Goal: Information Seeking & Learning: Learn about a topic

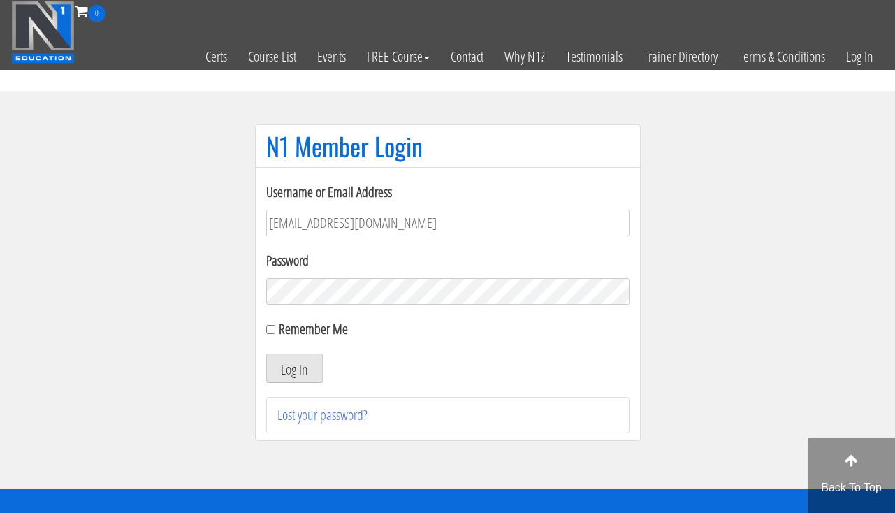
click at [280, 379] on button "Log In" at bounding box center [294, 368] width 57 height 29
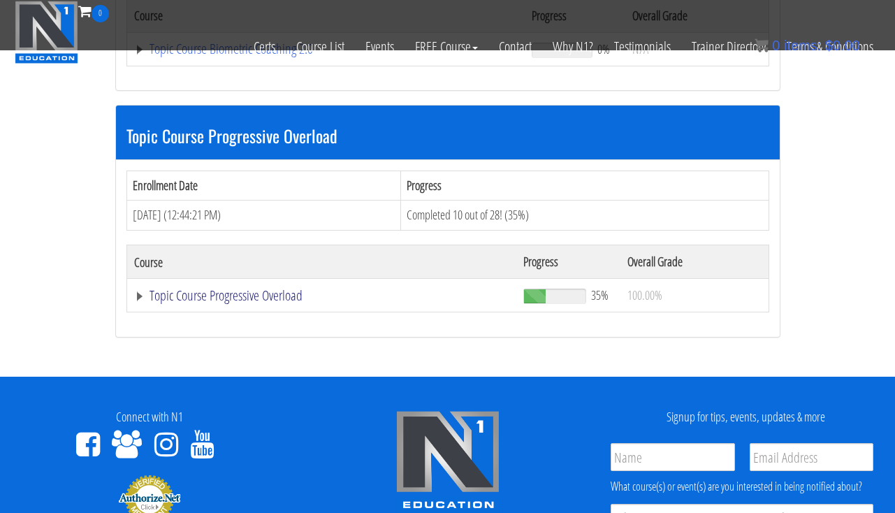
scroll to position [1530, 0]
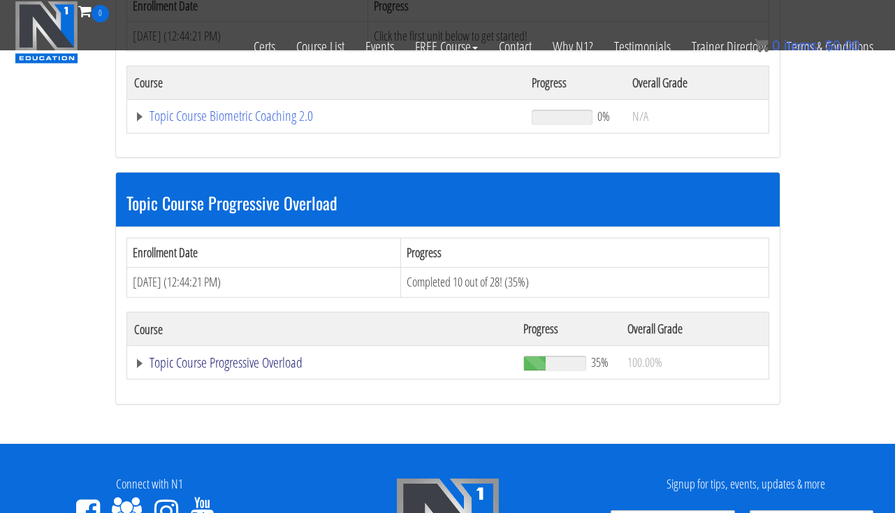
click at [274, 356] on link "Topic Course Progressive Overload" at bounding box center [321, 363] width 375 height 14
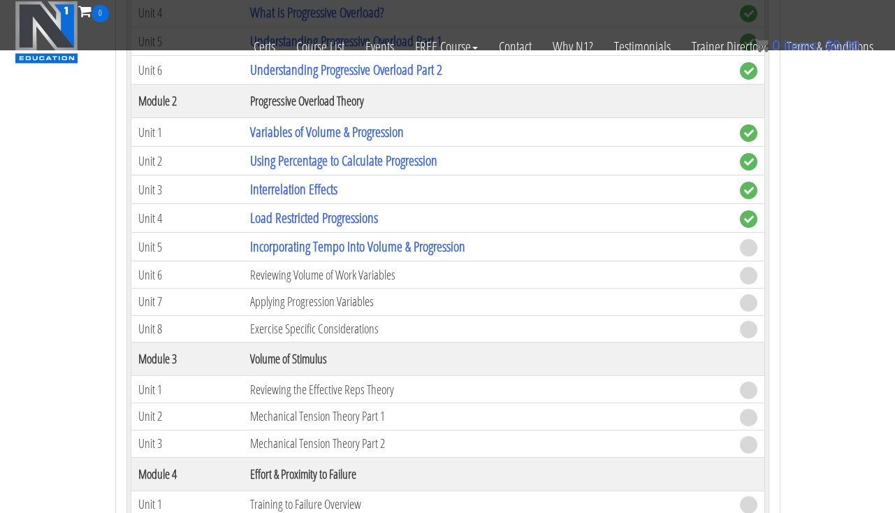
scroll to position [2037, 0]
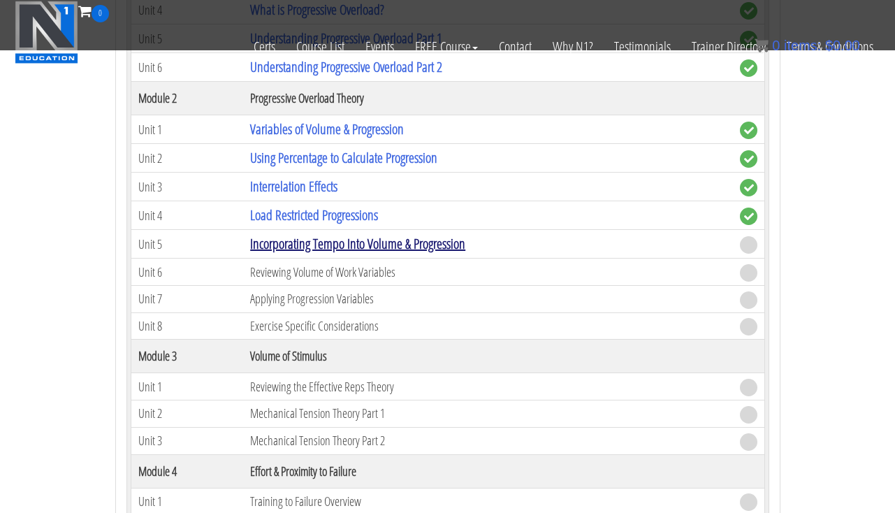
click at [321, 234] on link "Incorporating Tempo Into Volume & Progression" at bounding box center [357, 243] width 215 height 19
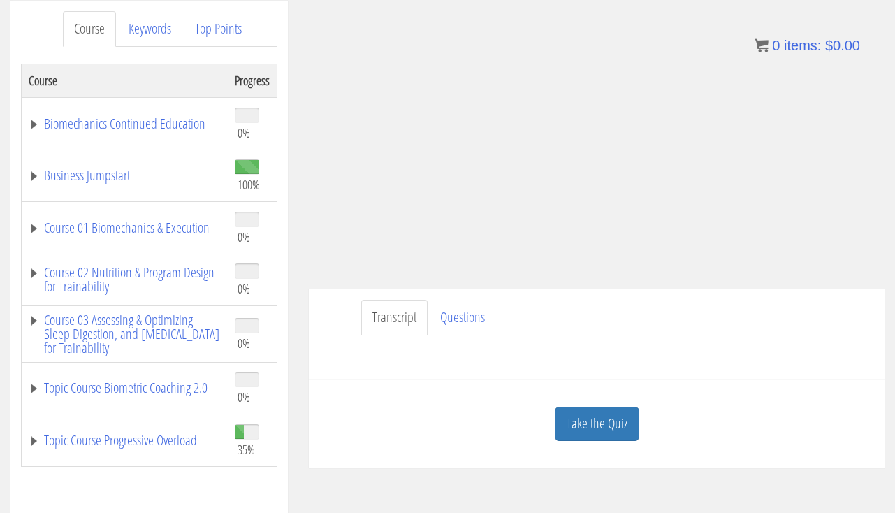
scroll to position [184, 0]
click at [597, 412] on link "Take the Quiz" at bounding box center [597, 422] width 85 height 34
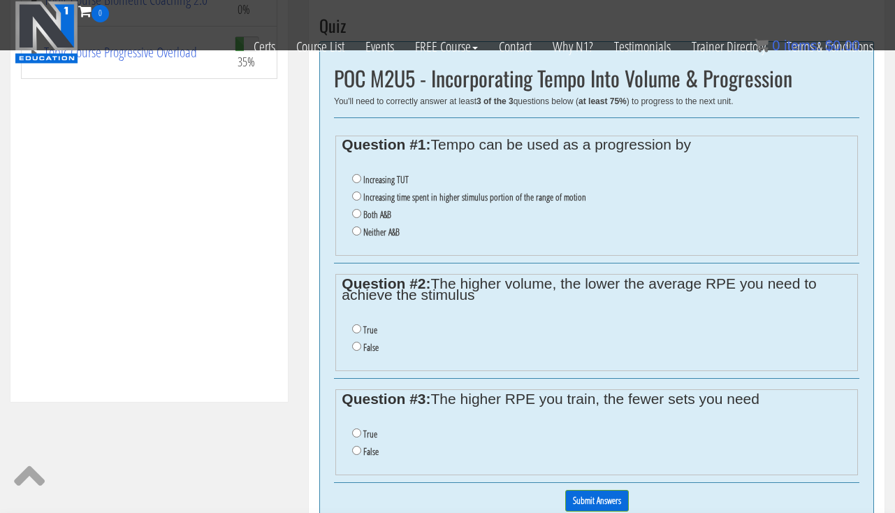
scroll to position [484, 0]
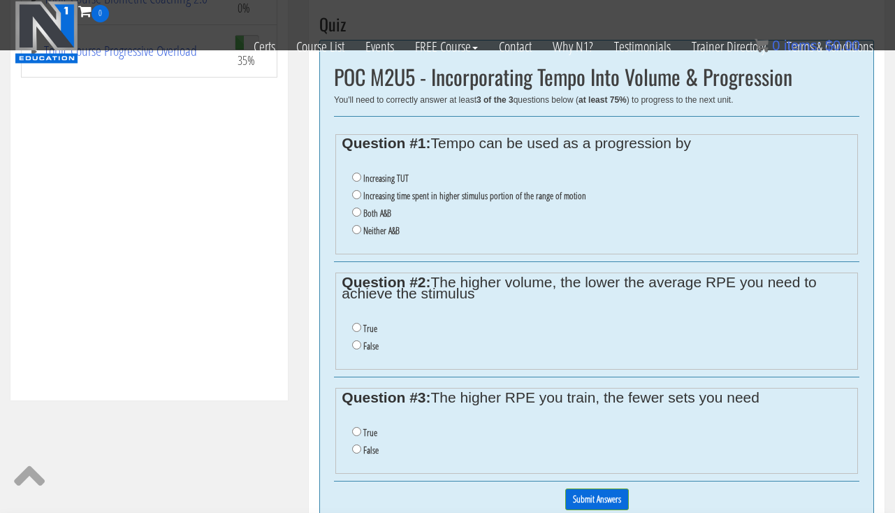
click at [379, 208] on label "Both A&B" at bounding box center [377, 213] width 28 height 11
click at [361, 208] on input "Both A&B" at bounding box center [356, 212] width 9 height 9
radio input "true"
click at [363, 323] on label "True" at bounding box center [370, 328] width 14 height 11
click at [361, 323] on input "True" at bounding box center [356, 327] width 9 height 9
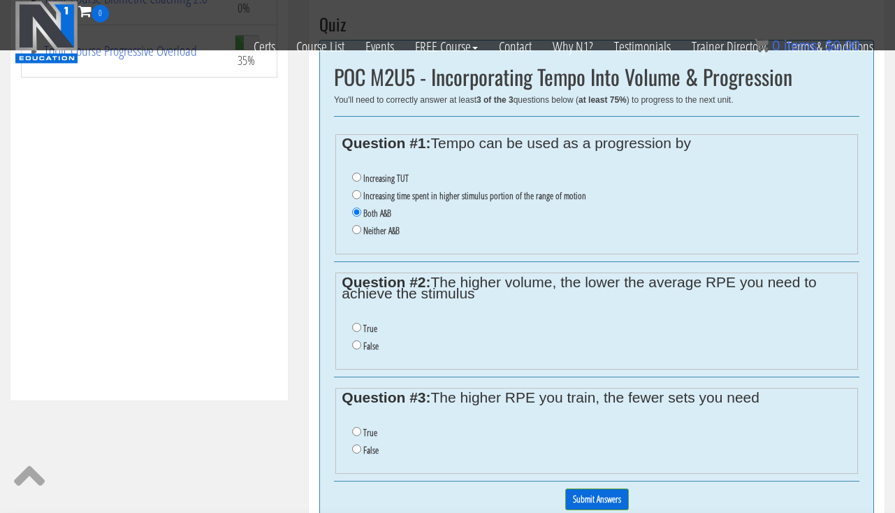
radio input "true"
click at [374, 427] on label "True" at bounding box center [370, 432] width 14 height 11
click at [361, 427] on input "True" at bounding box center [356, 431] width 9 height 9
radio input "true"
click at [614, 488] on input "Submit Answers" at bounding box center [597, 499] width 64 height 22
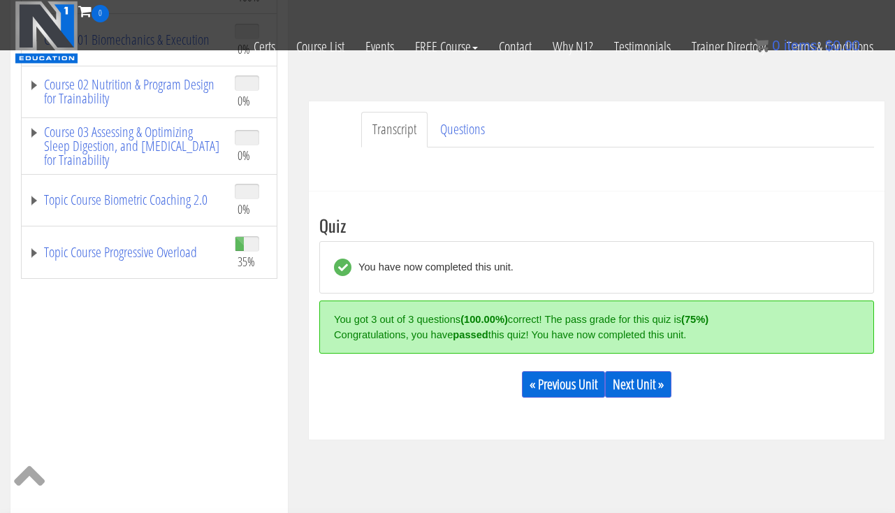
scroll to position [283, 0]
click at [664, 382] on link "Next Unit »" at bounding box center [638, 383] width 66 height 27
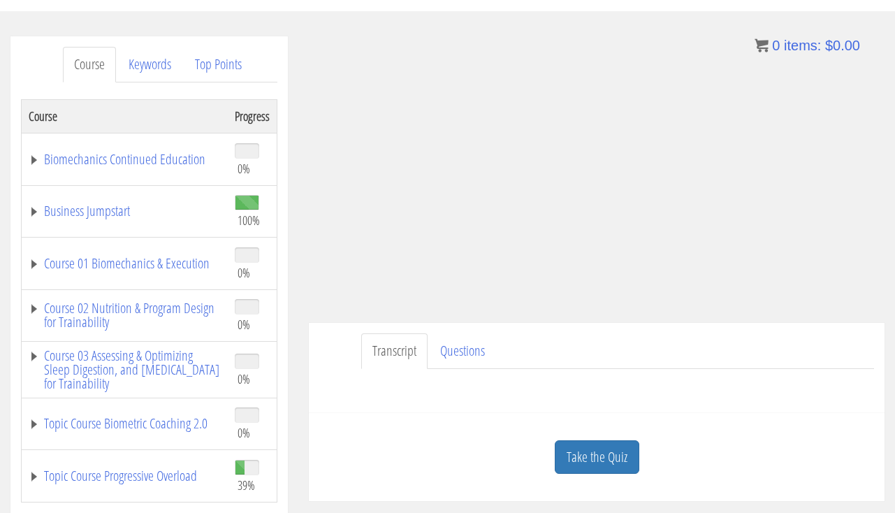
scroll to position [263, 0]
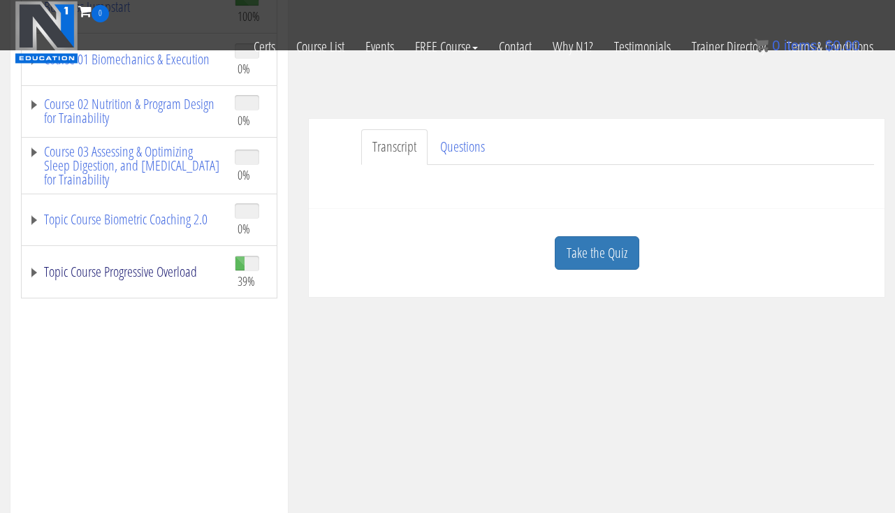
click at [202, 270] on link "Topic Course Progressive Overload" at bounding box center [125, 272] width 192 height 14
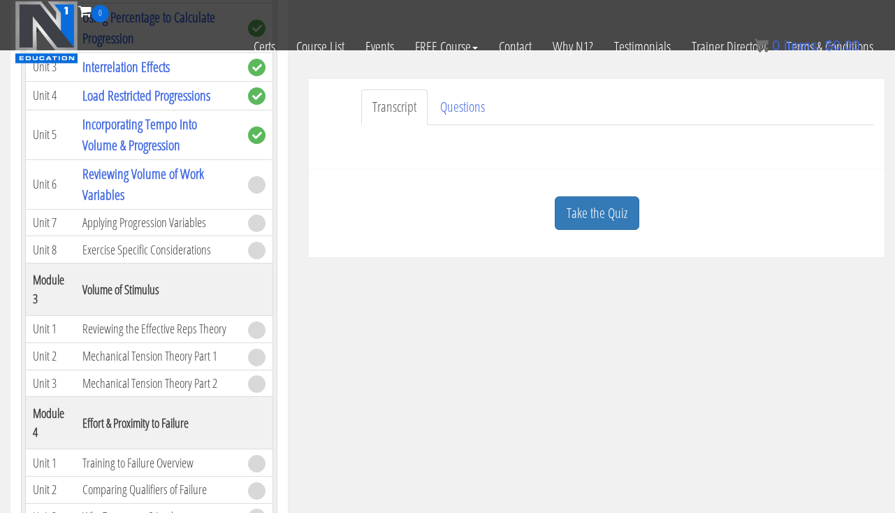
scroll to position [324, 0]
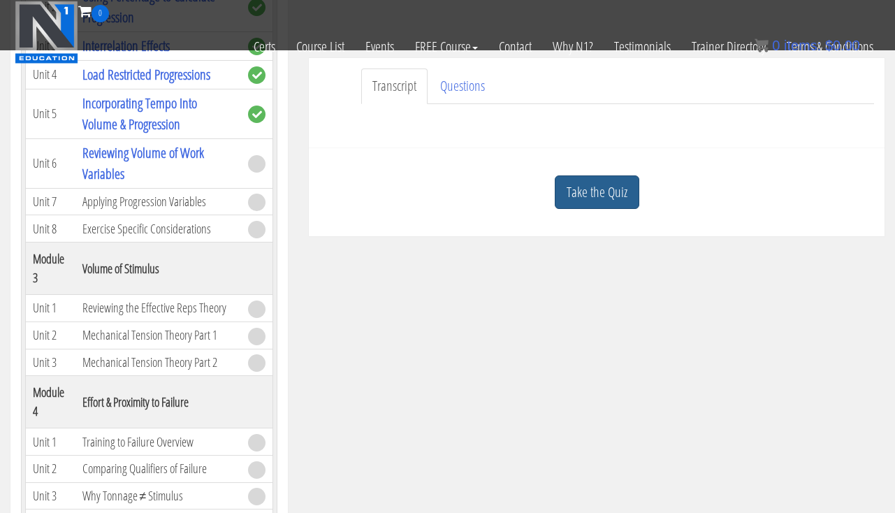
click at [581, 197] on link "Take the Quiz" at bounding box center [597, 192] width 85 height 34
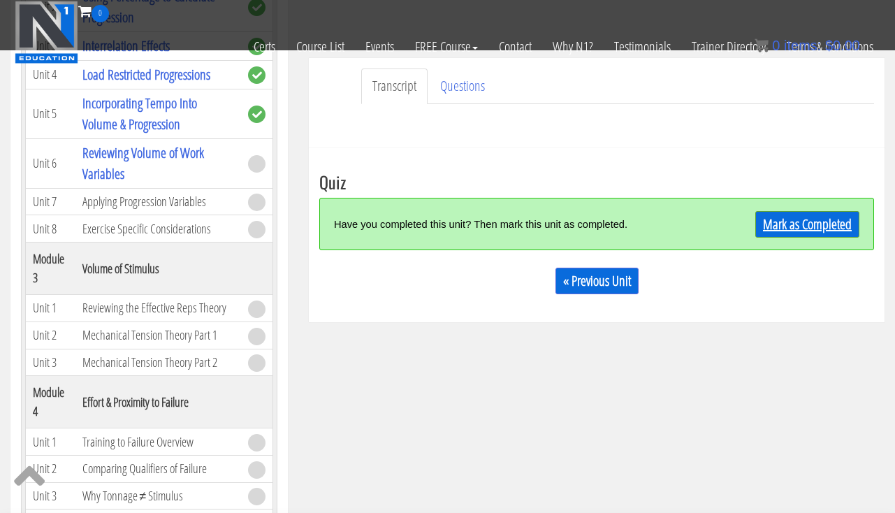
click at [782, 221] on link "Mark as Completed" at bounding box center [807, 224] width 104 height 27
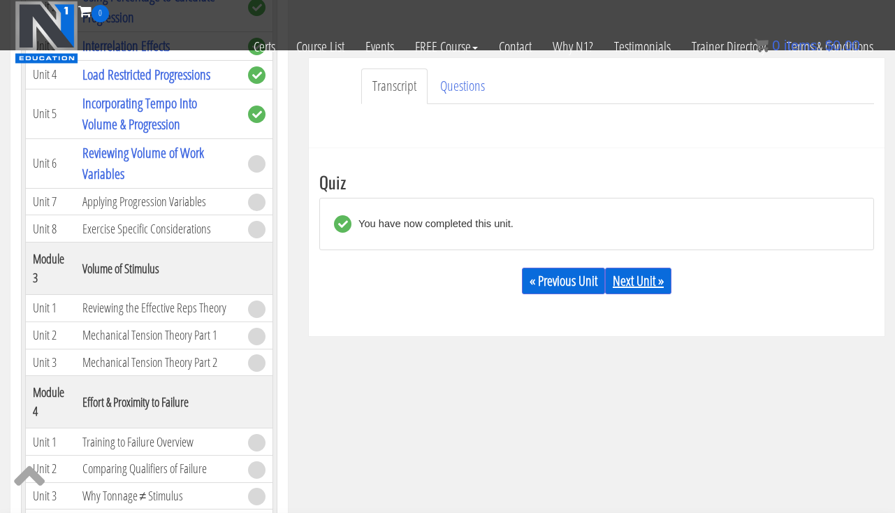
click at [671, 273] on link "Next Unit »" at bounding box center [638, 281] width 66 height 27
